Goal: Task Accomplishment & Management: Complete application form

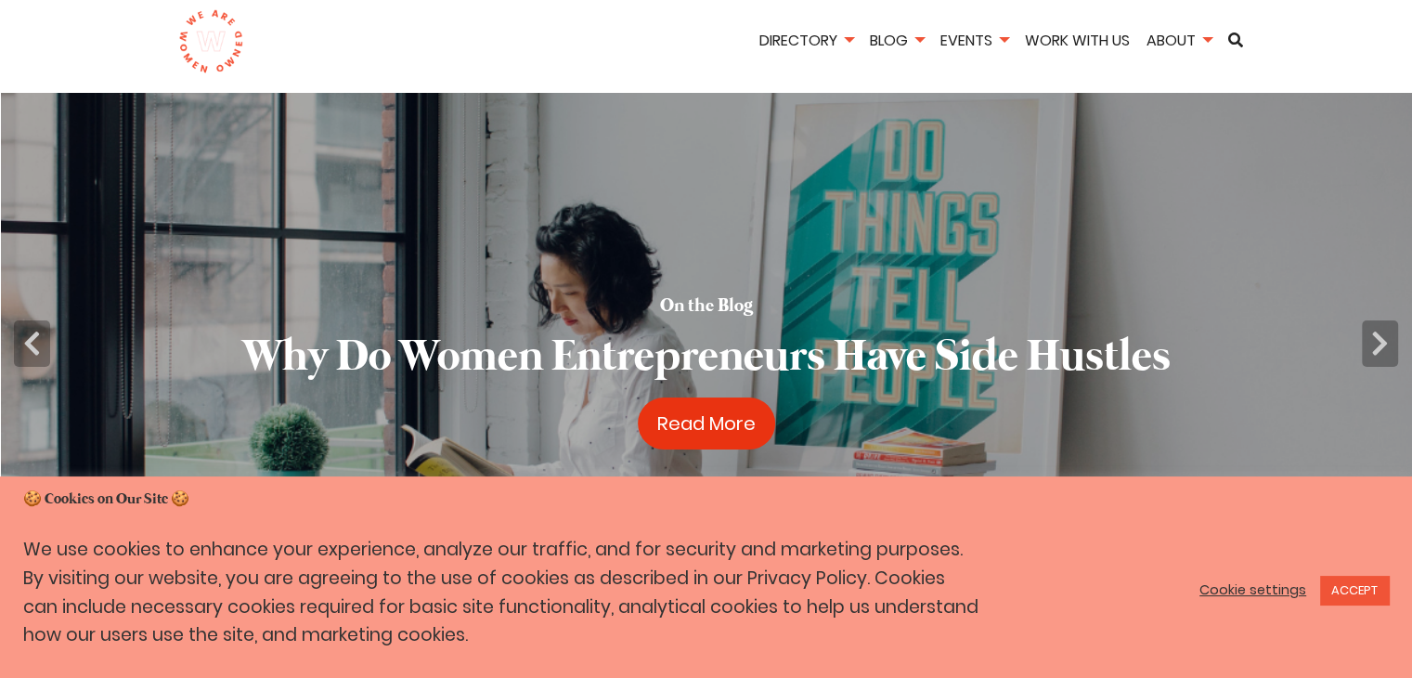
click at [757, 432] on link "Read More" at bounding box center [706, 423] width 137 height 52
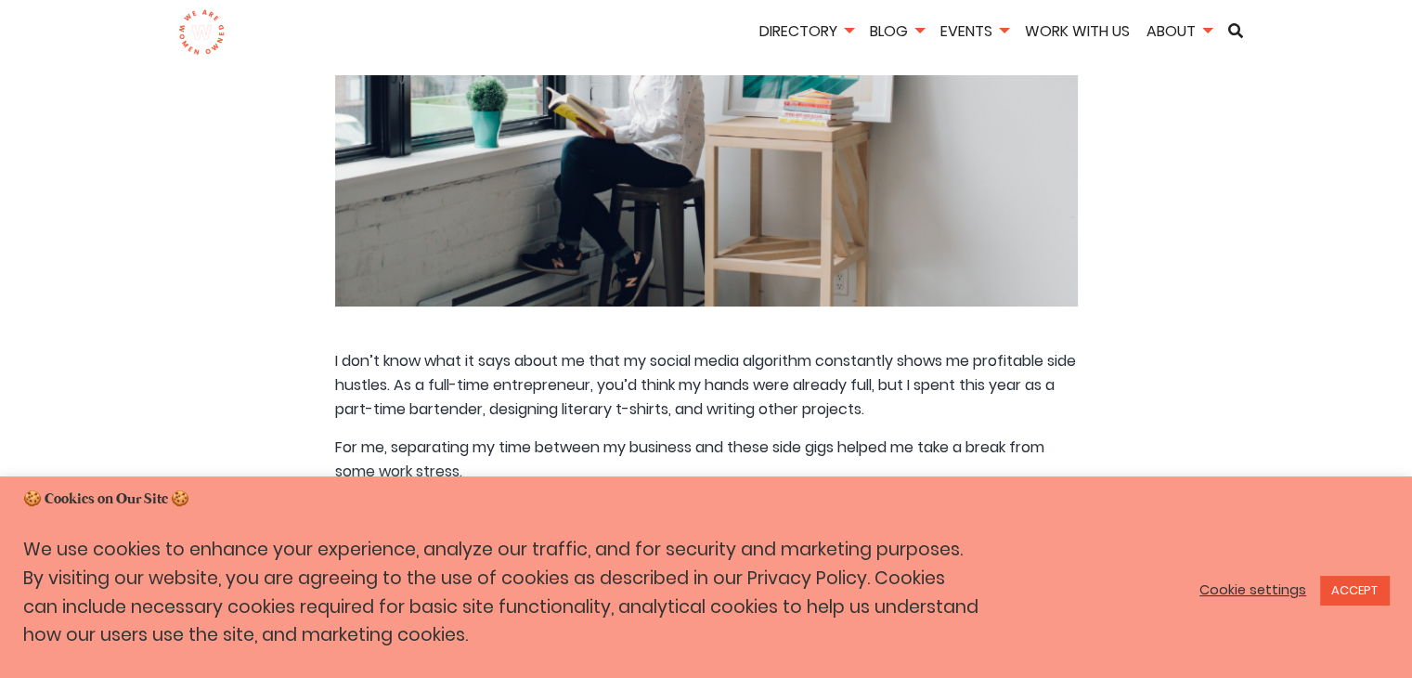
scroll to position [557, 0]
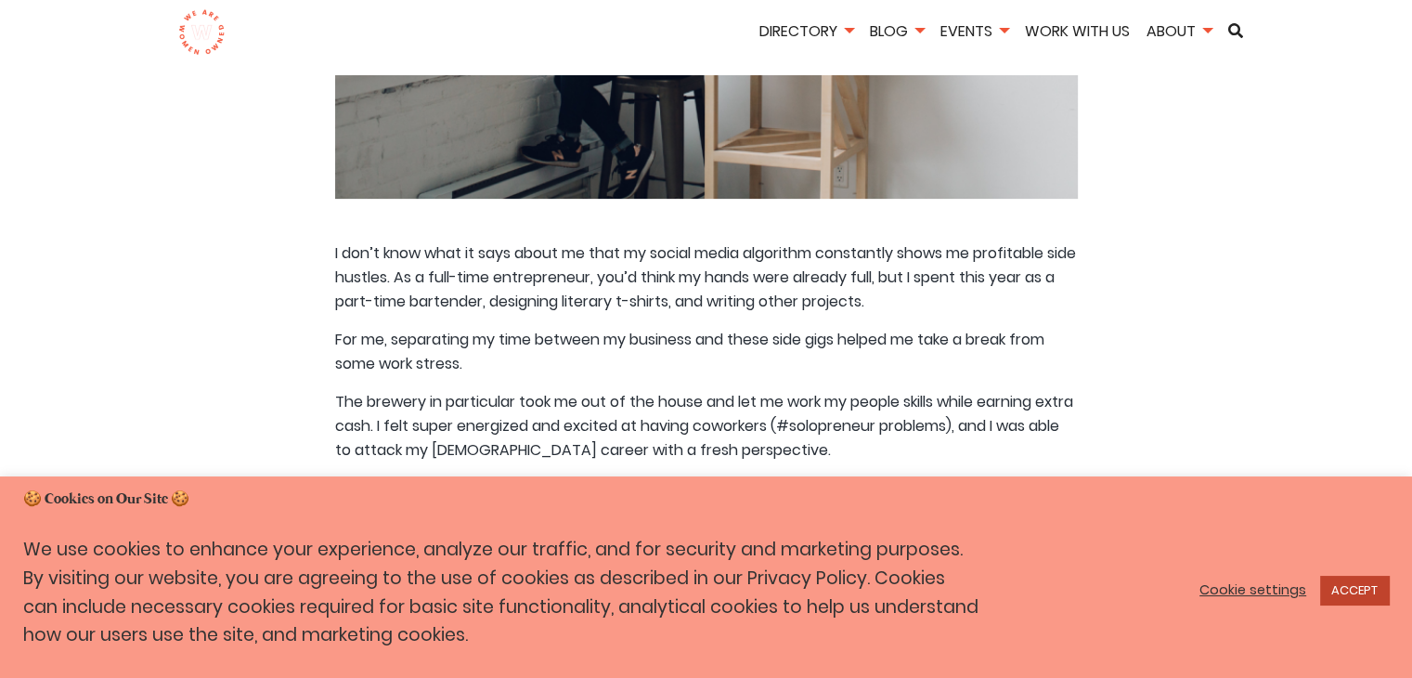
click at [1385, 592] on link "ACCEPT" at bounding box center [1354, 590] width 69 height 29
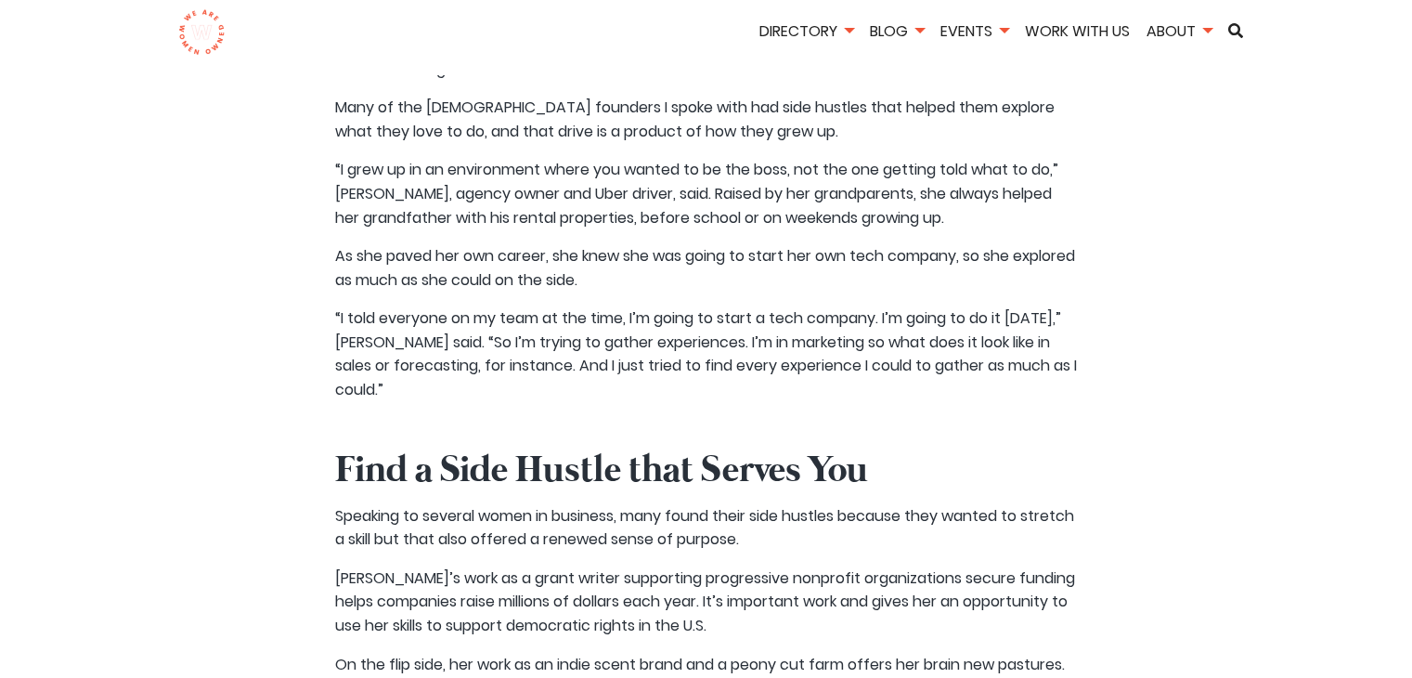
scroll to position [4556, 0]
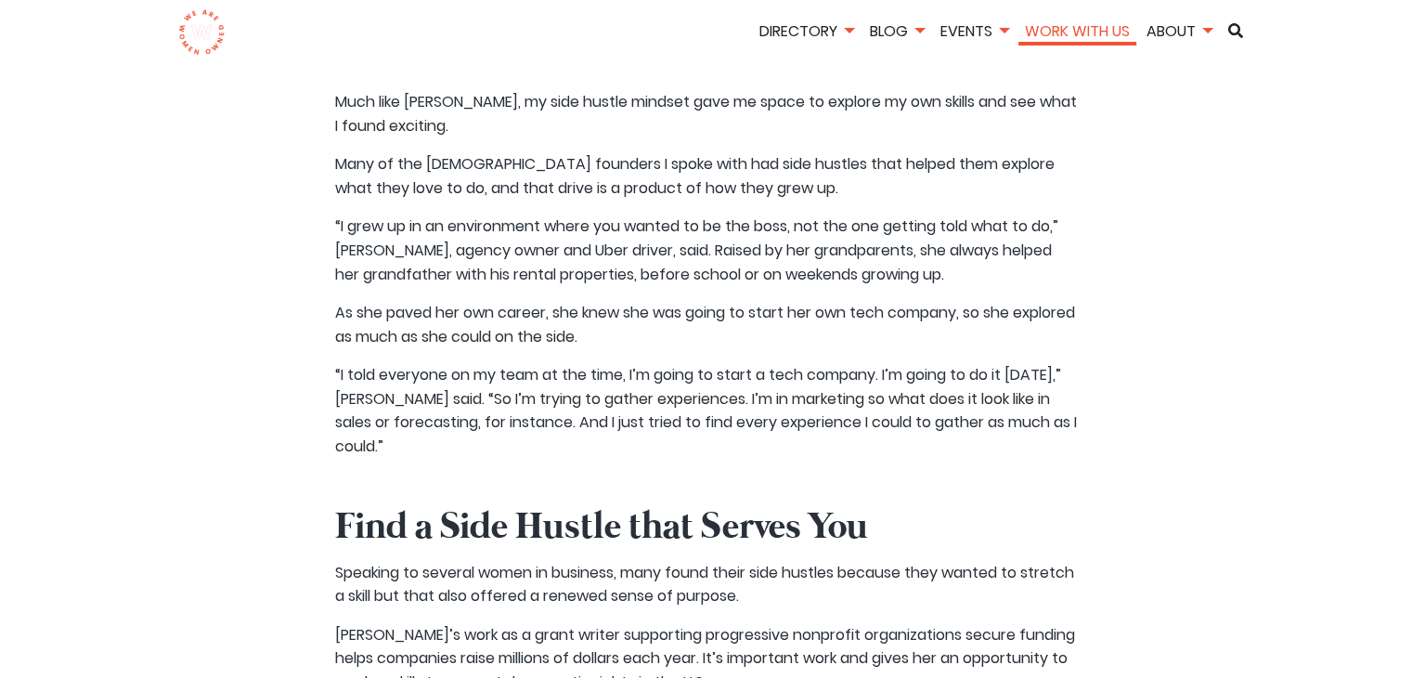
click at [1095, 29] on link "Work With Us" at bounding box center [1078, 30] width 118 height 21
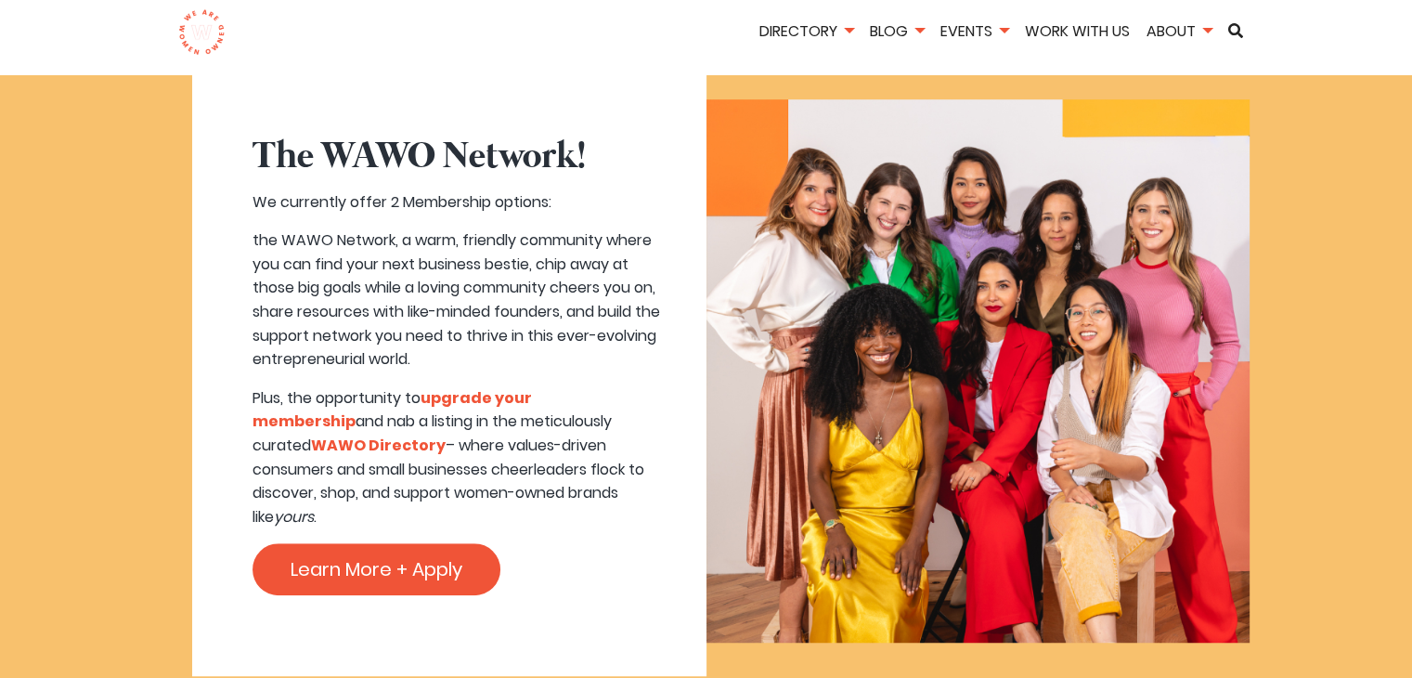
scroll to position [1114, 0]
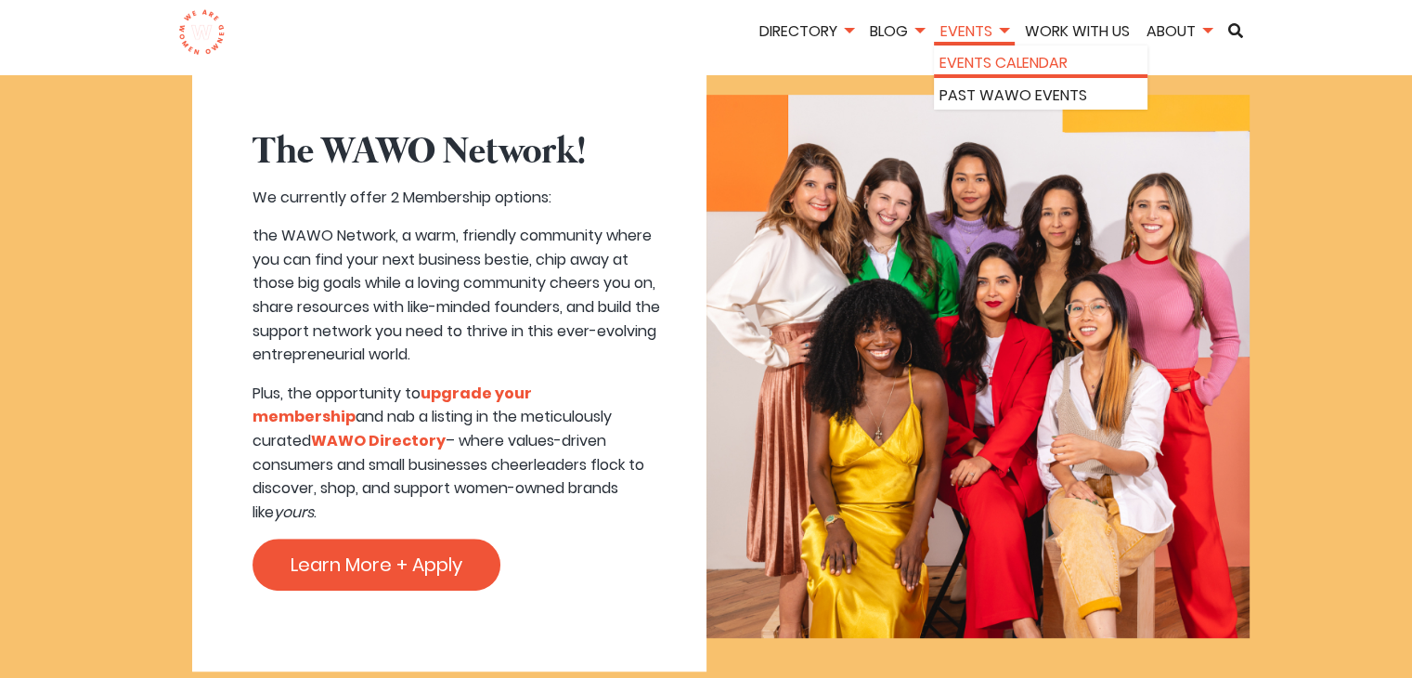
click at [973, 71] on link "Events Calendar" at bounding box center [1041, 63] width 202 height 24
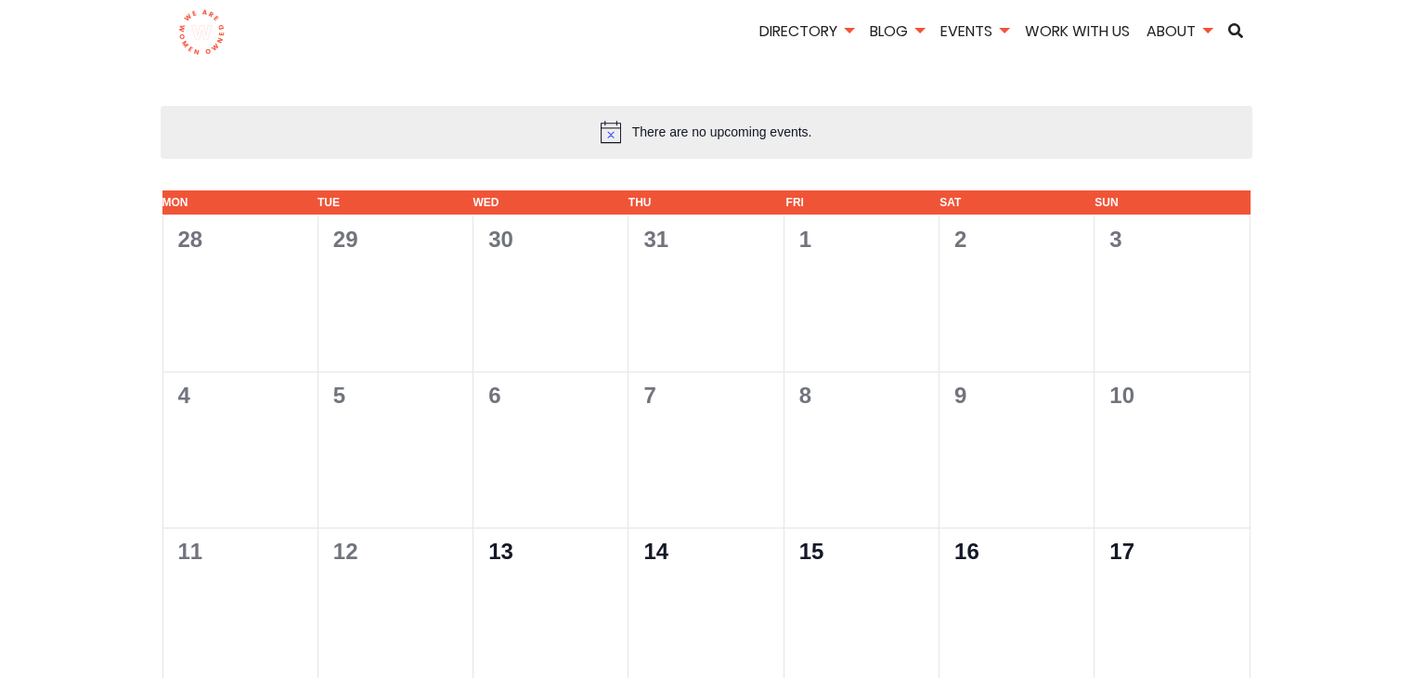
scroll to position [186, 0]
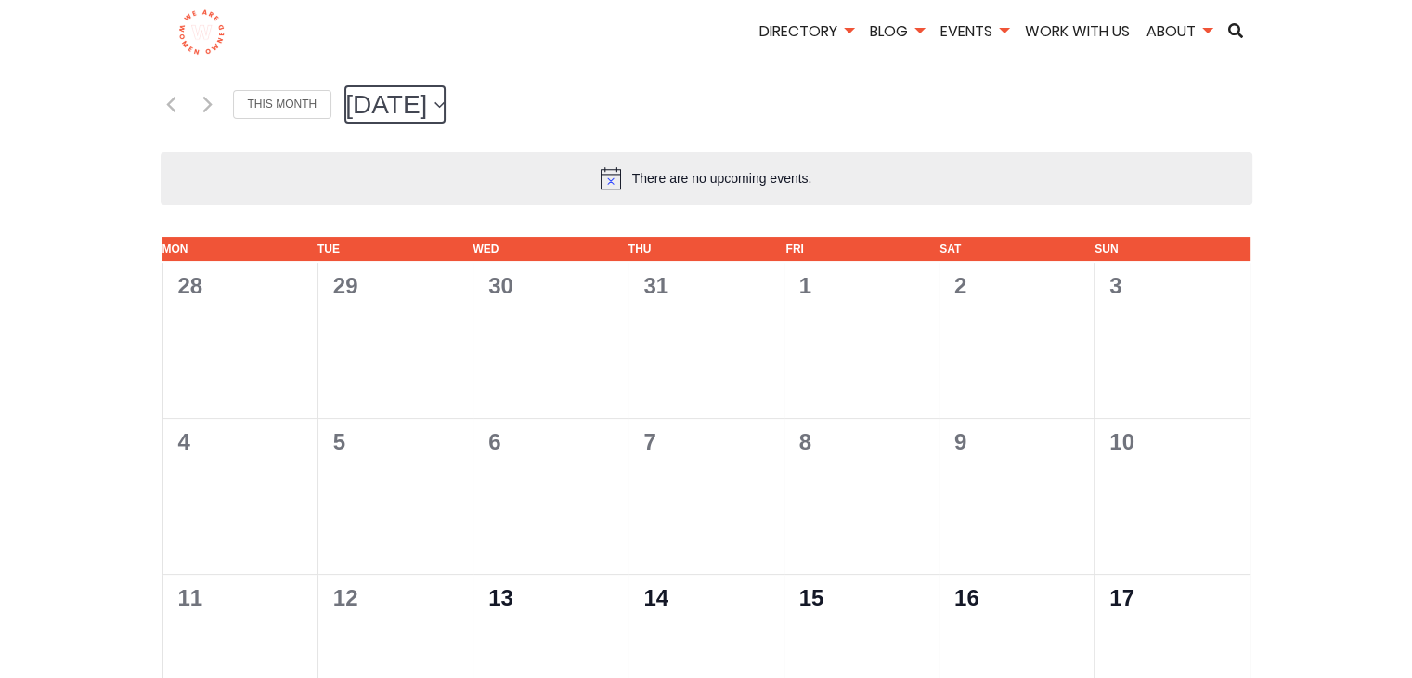
click at [427, 104] on span "[DATE]" at bounding box center [386, 104] width 82 height 37
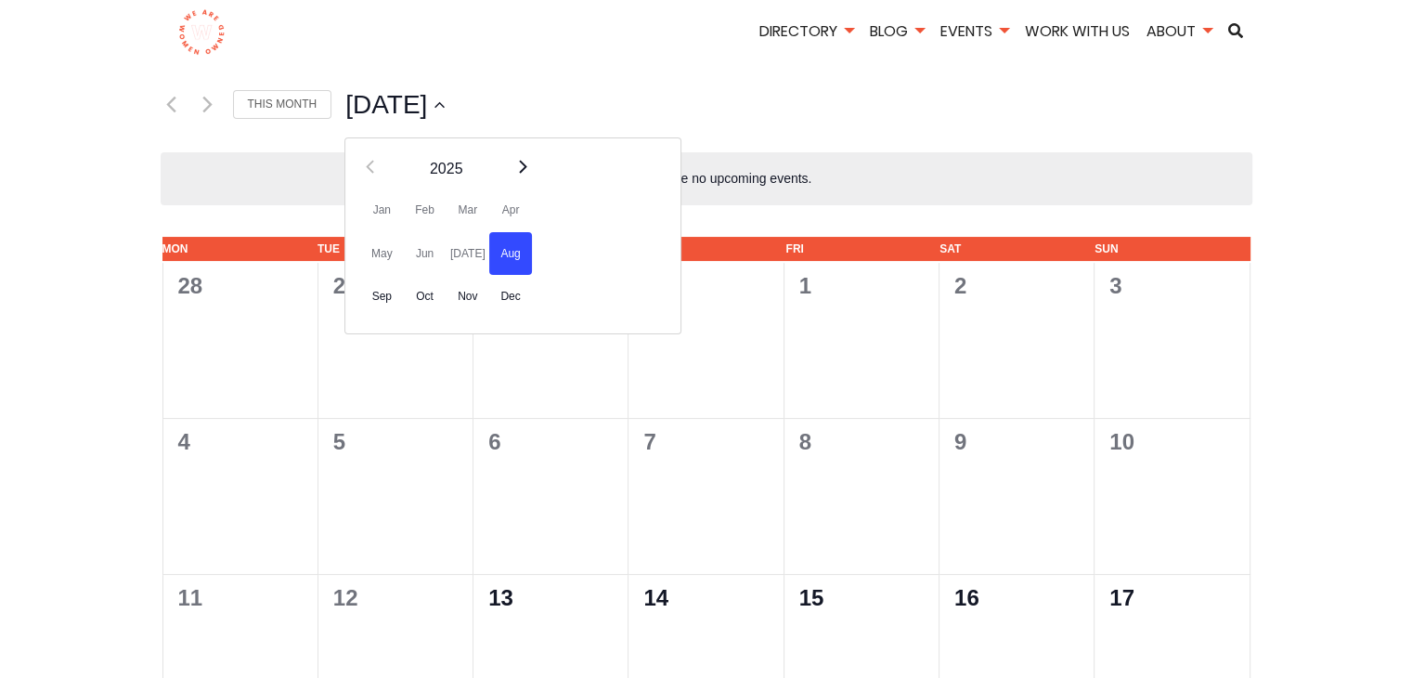
click at [530, 164] on th "Next" at bounding box center [522, 163] width 19 height 50
click at [461, 203] on span "Mar" at bounding box center [468, 210] width 43 height 44
type input "3/1/2026"
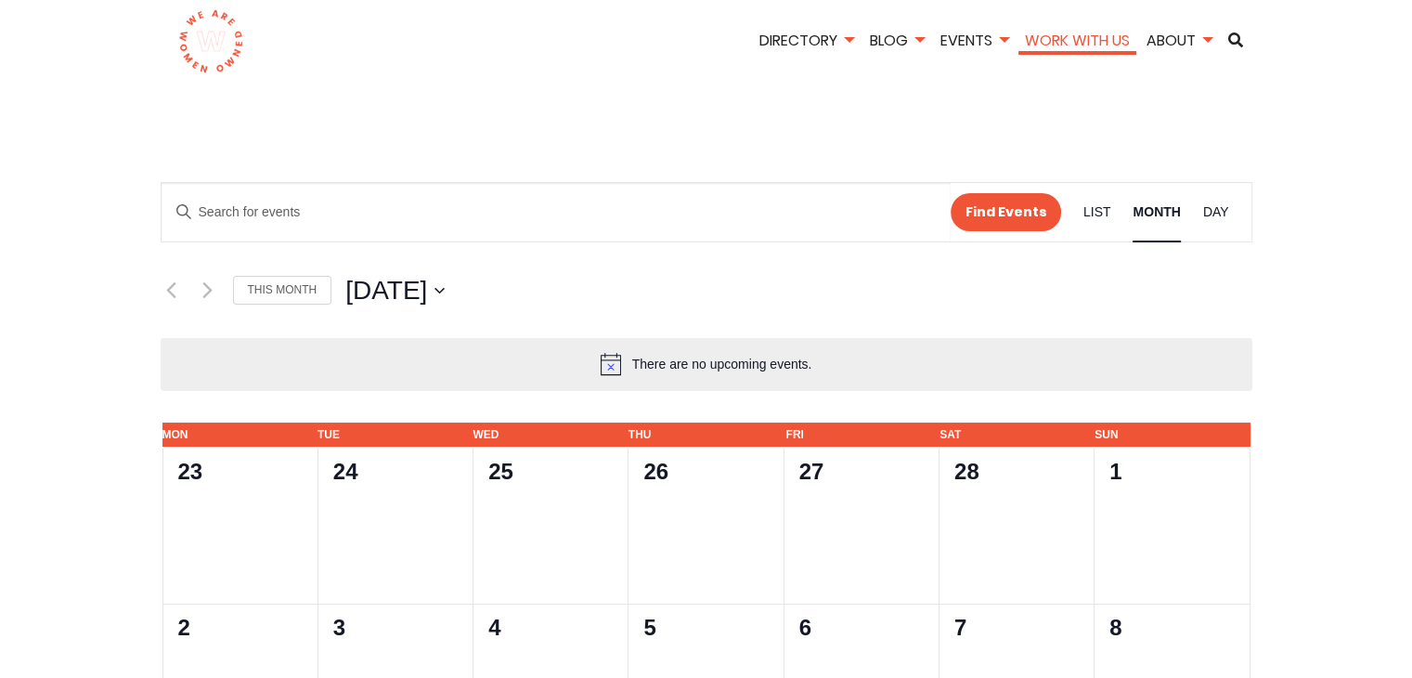
click at [1047, 46] on link "Work With Us" at bounding box center [1078, 40] width 118 height 21
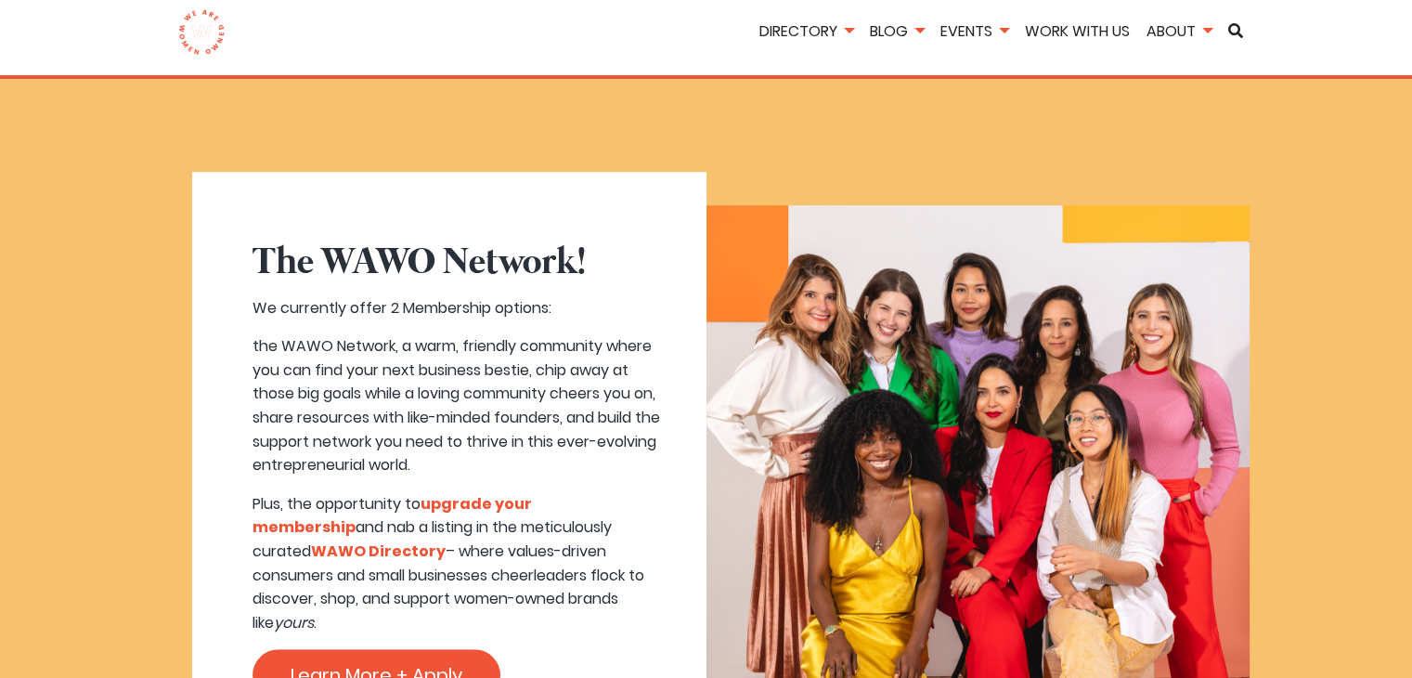
scroll to position [1114, 0]
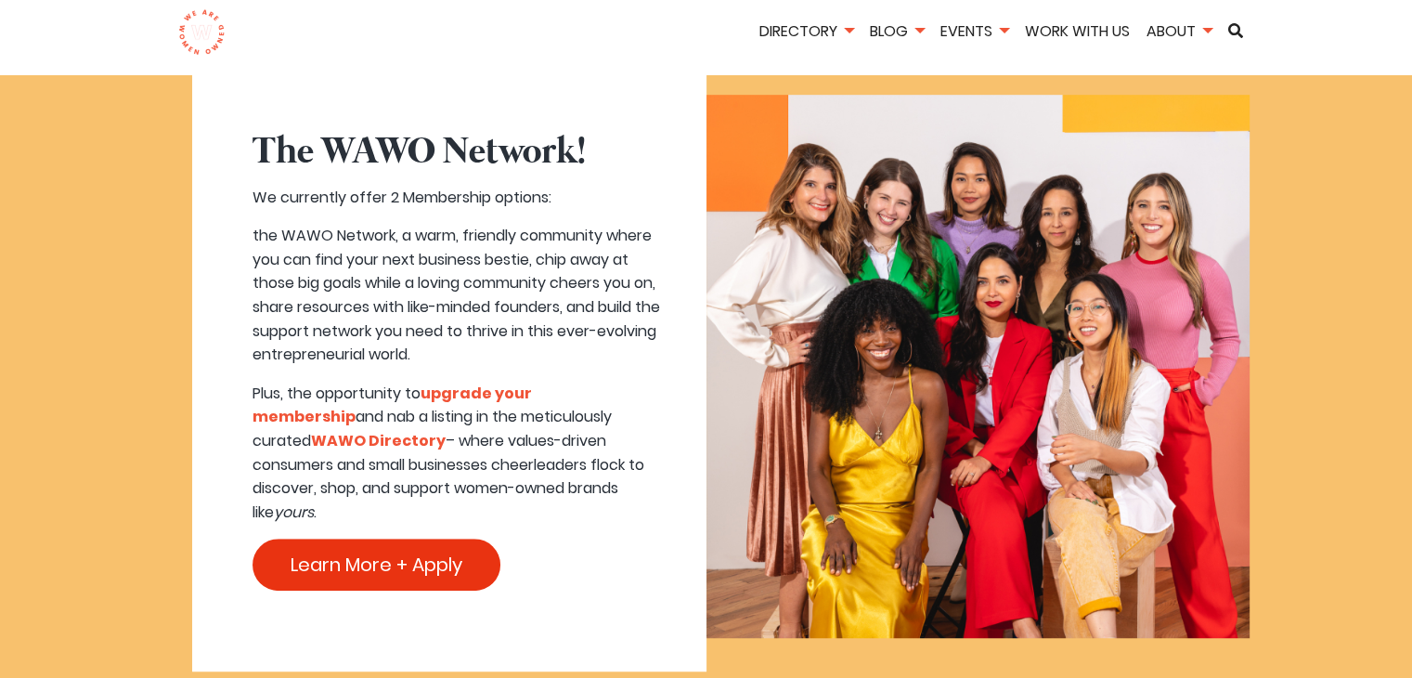
click at [435, 587] on link "Learn More + Apply" at bounding box center [377, 565] width 248 height 52
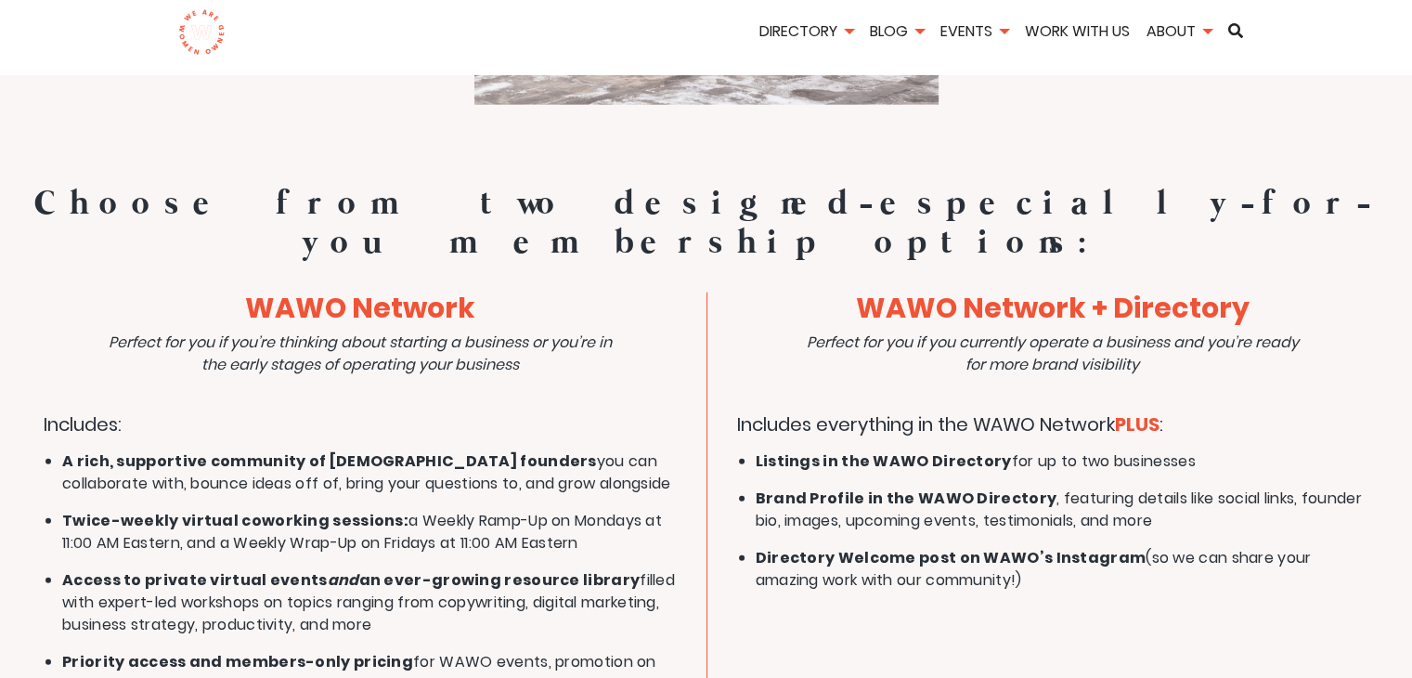
scroll to position [4550, 0]
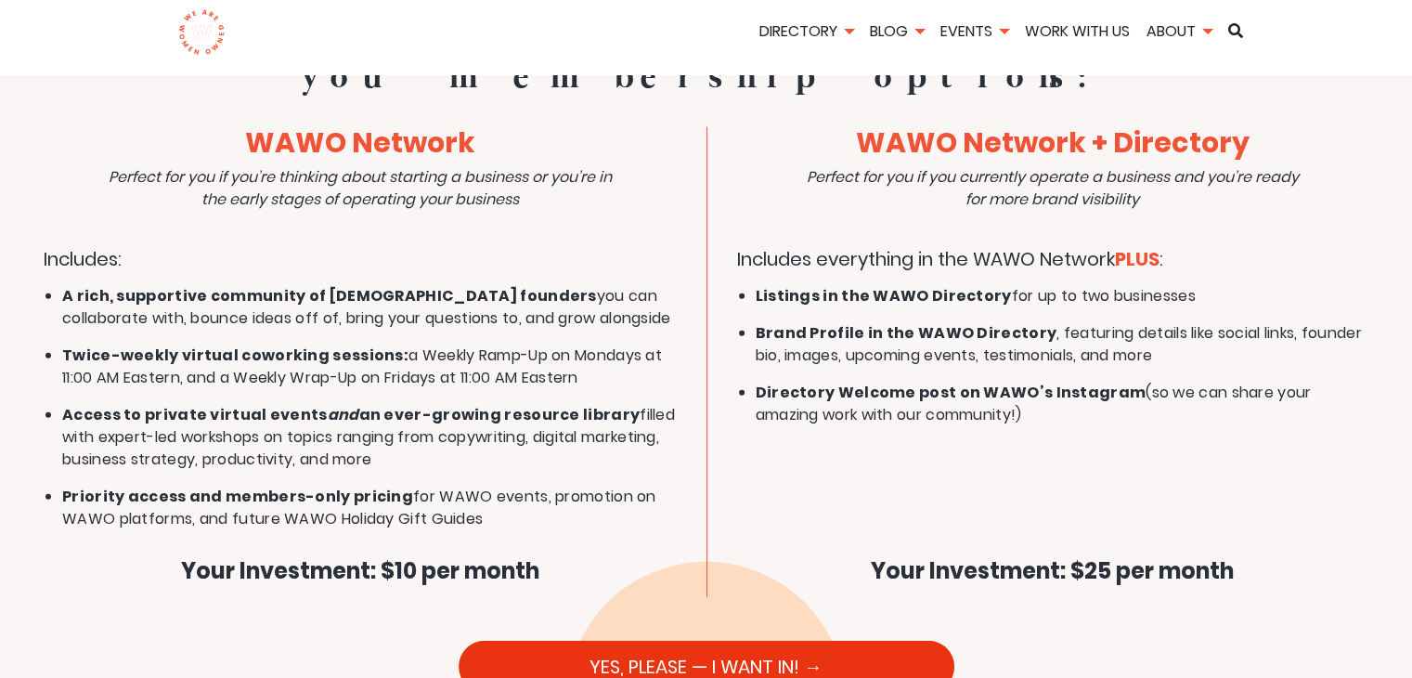
scroll to position [4735, 0]
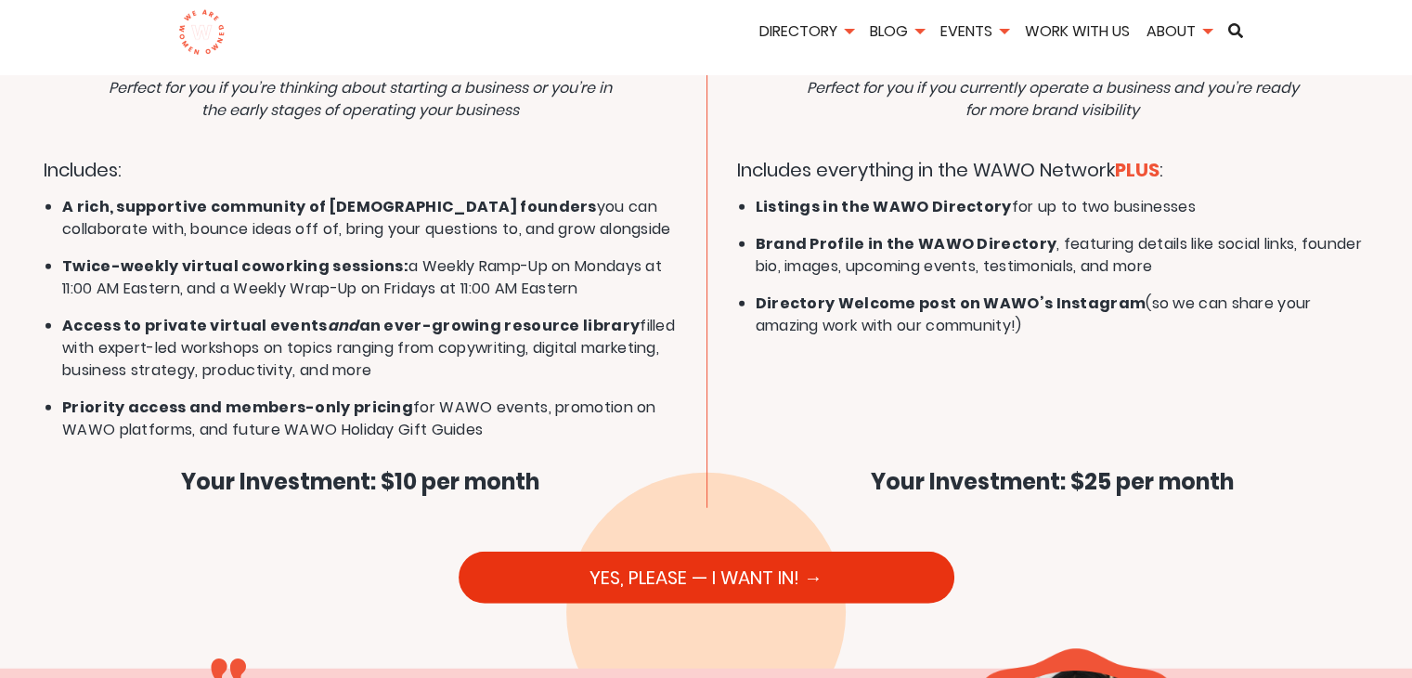
click at [567, 552] on link "YES, PLEASE — I WANT IN! →" at bounding box center [707, 578] width 496 height 52
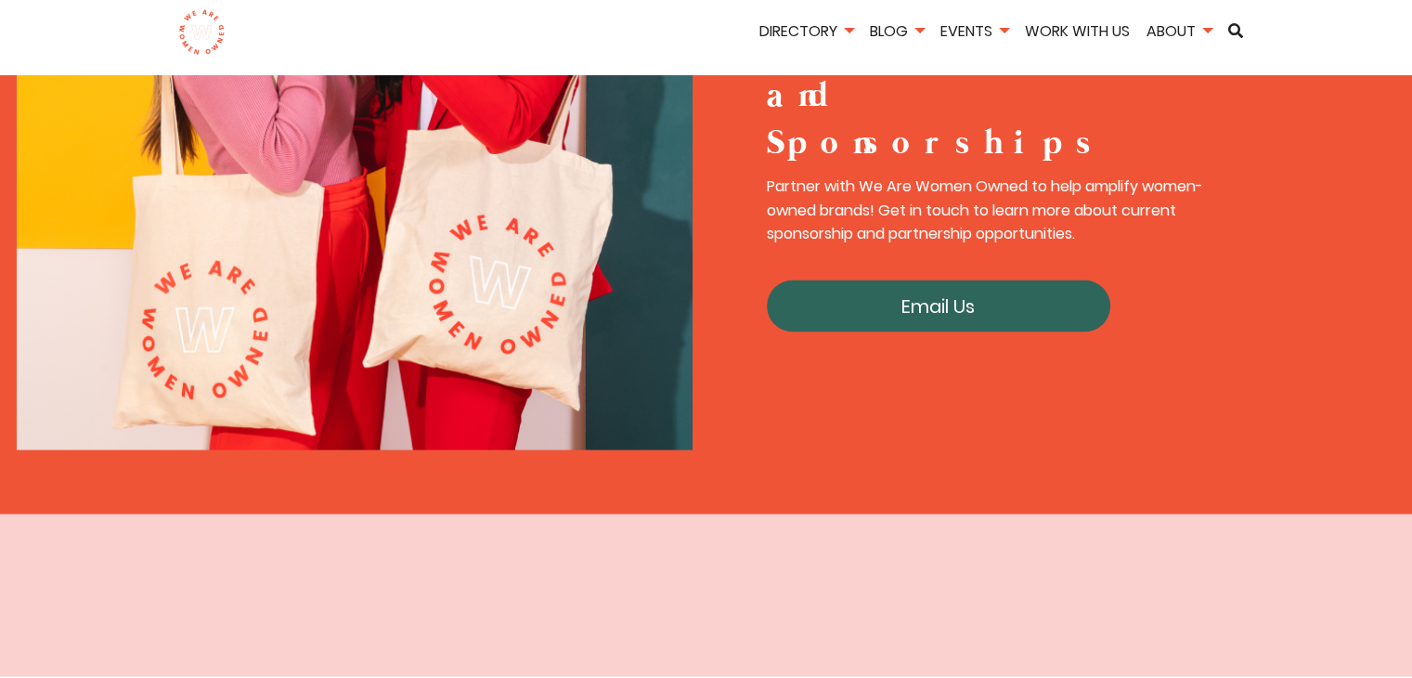
scroll to position [3157, 0]
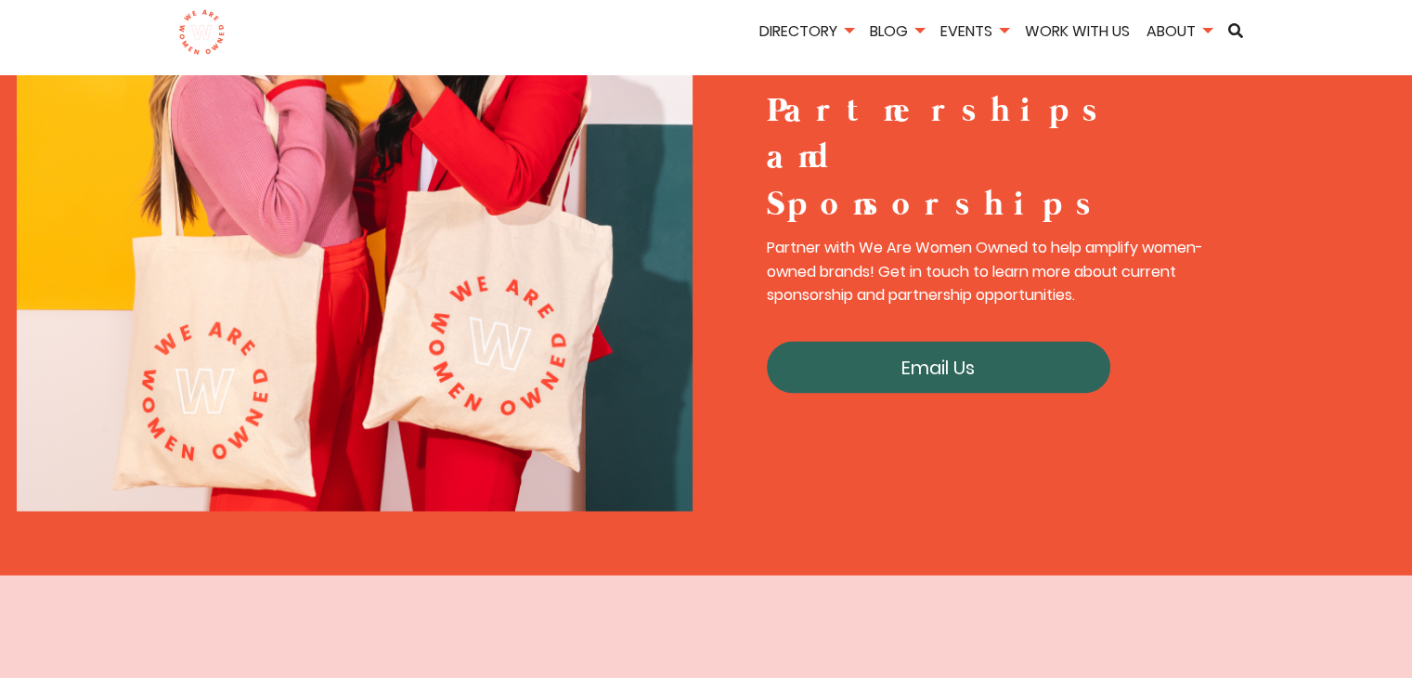
click at [951, 341] on link "Email Us" at bounding box center [939, 367] width 344 height 52
click at [1047, 236] on p "Partner with We Are Women Owned to help amplify women-owned brands! Get in touc…" at bounding box center [987, 271] width 441 height 71
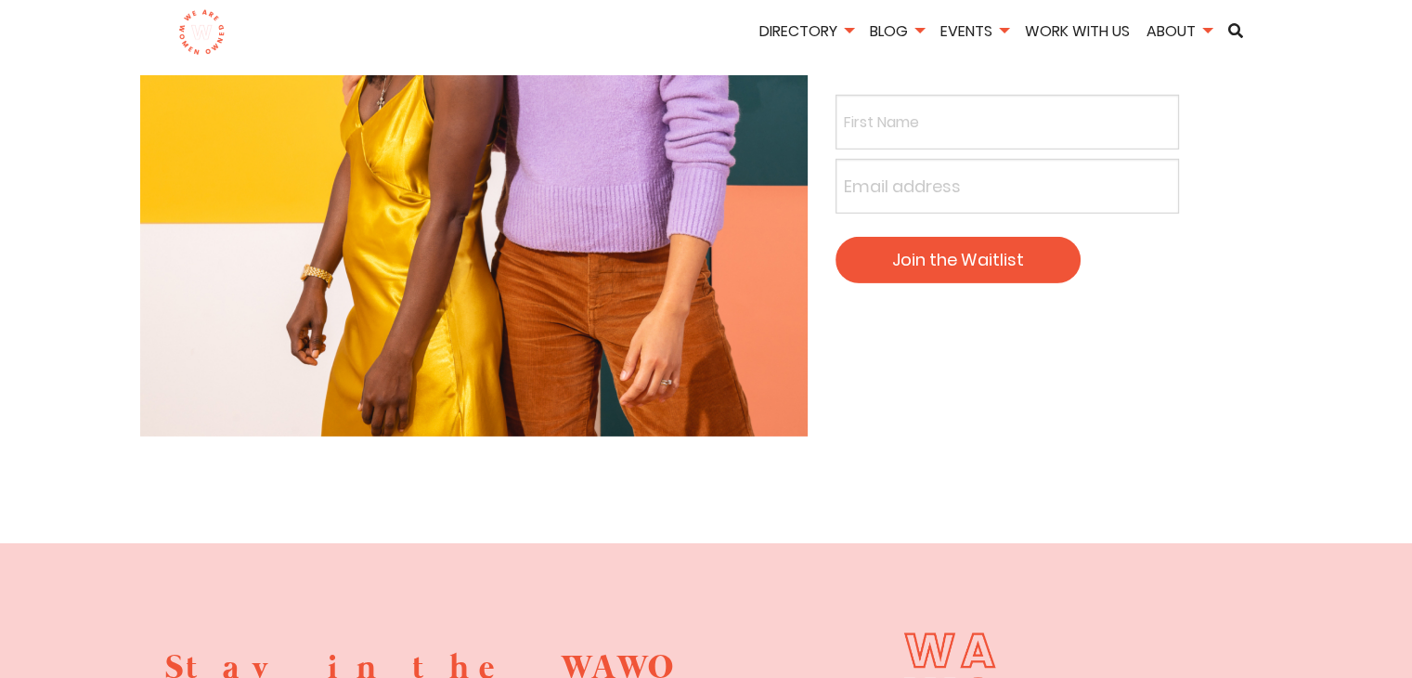
scroll to position [6318, 0]
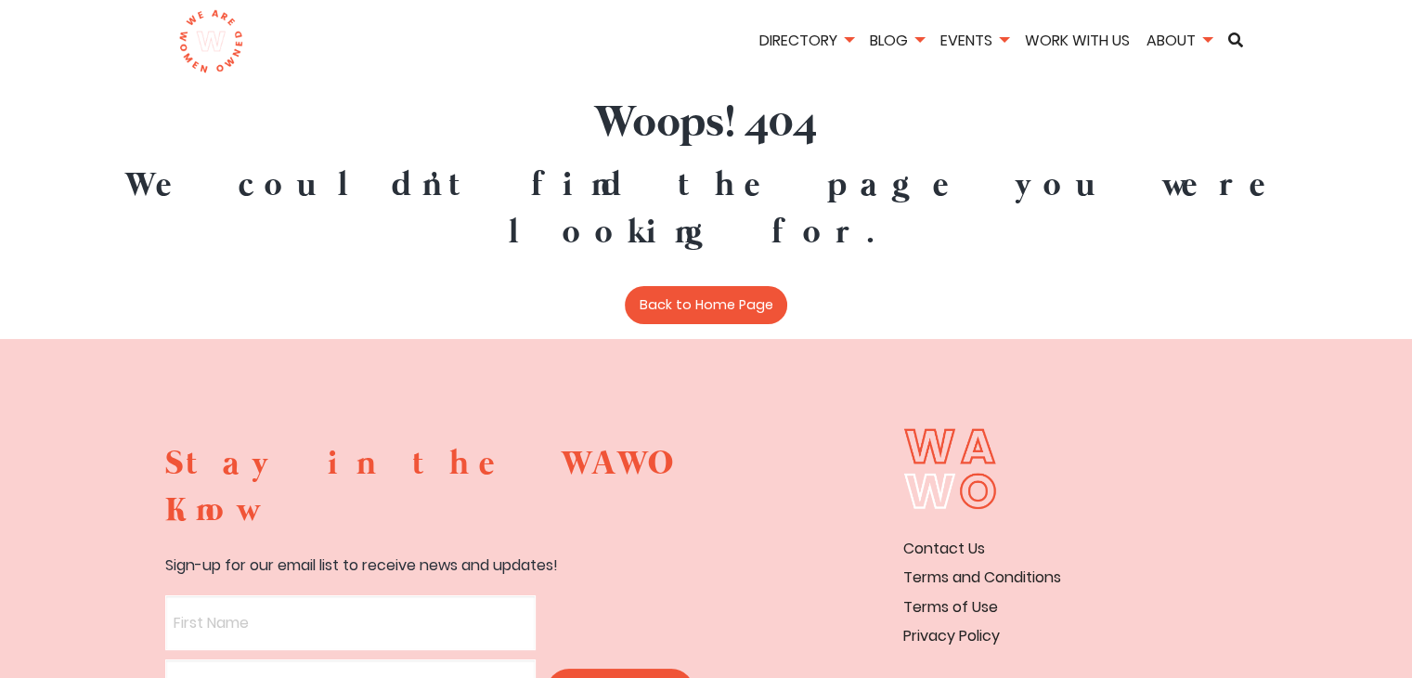
scroll to position [186, 0]
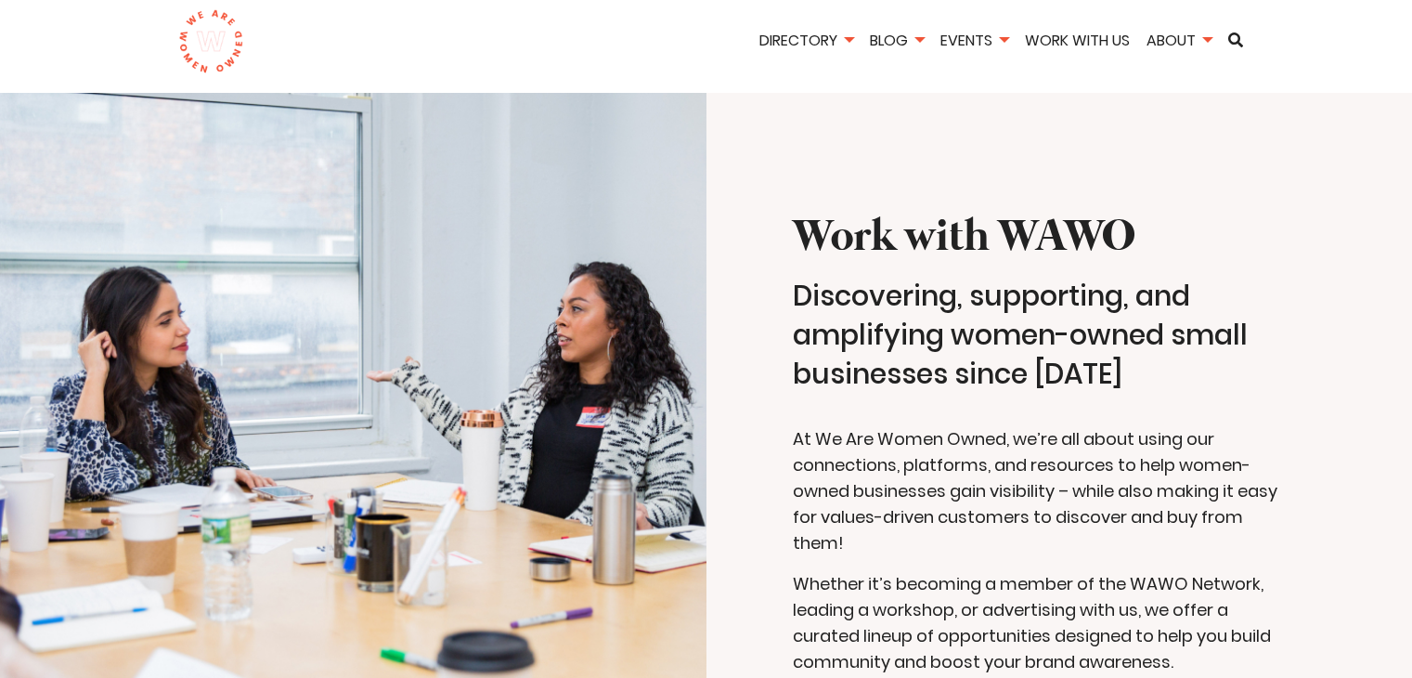
scroll to position [1114, 0]
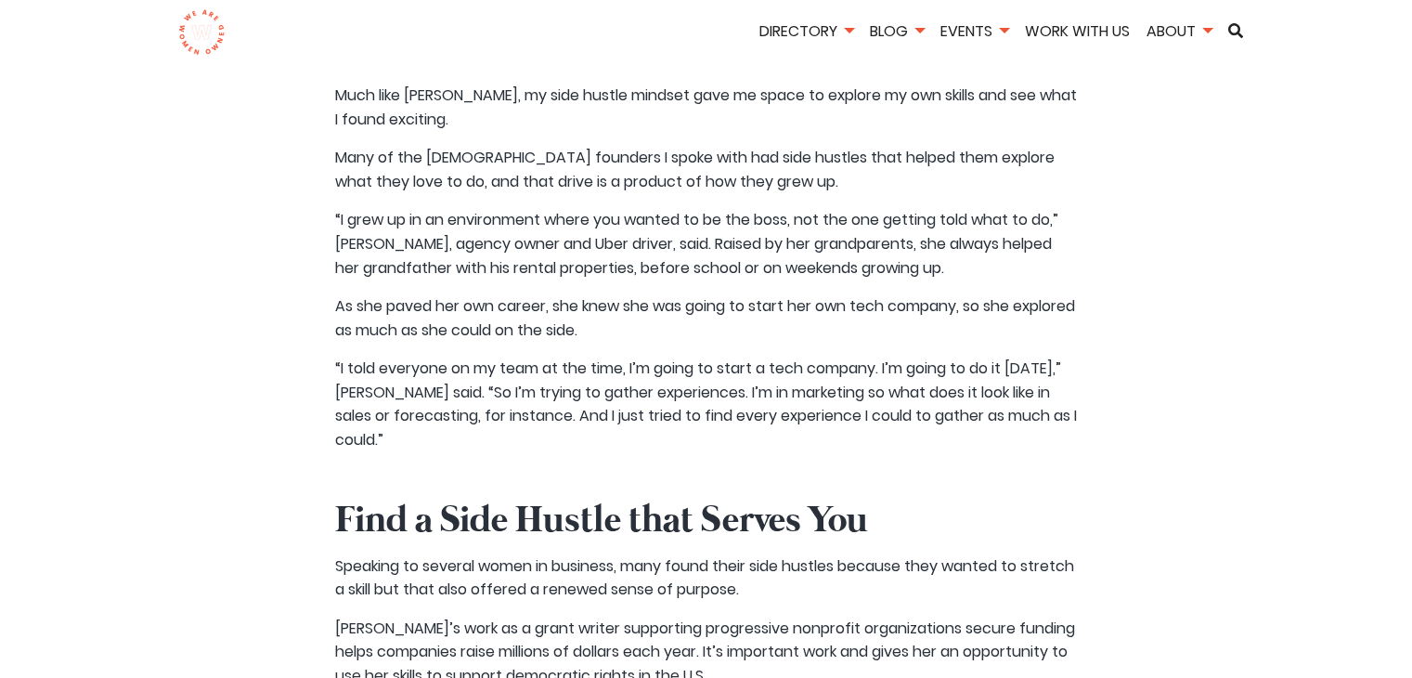
scroll to position [4556, 0]
